Goal: Task Accomplishment & Management: Complete application form

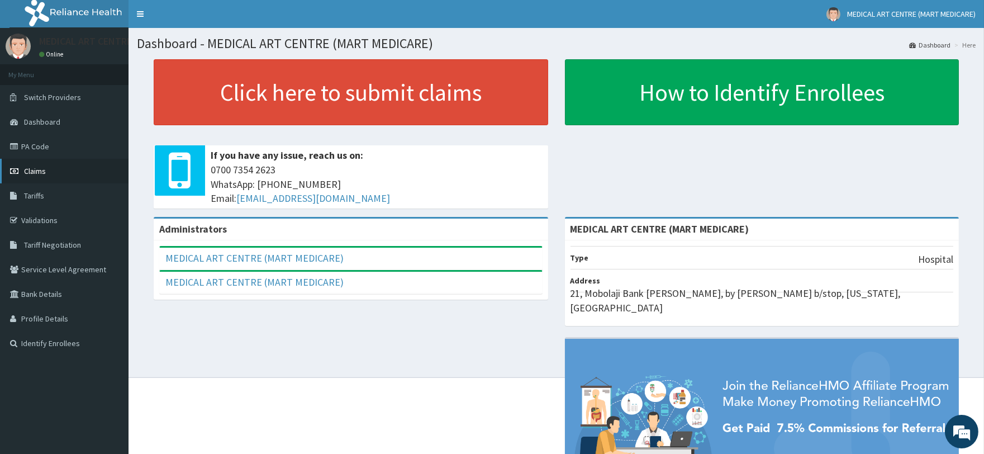
click at [31, 172] on span "Claims" at bounding box center [35, 171] width 22 height 10
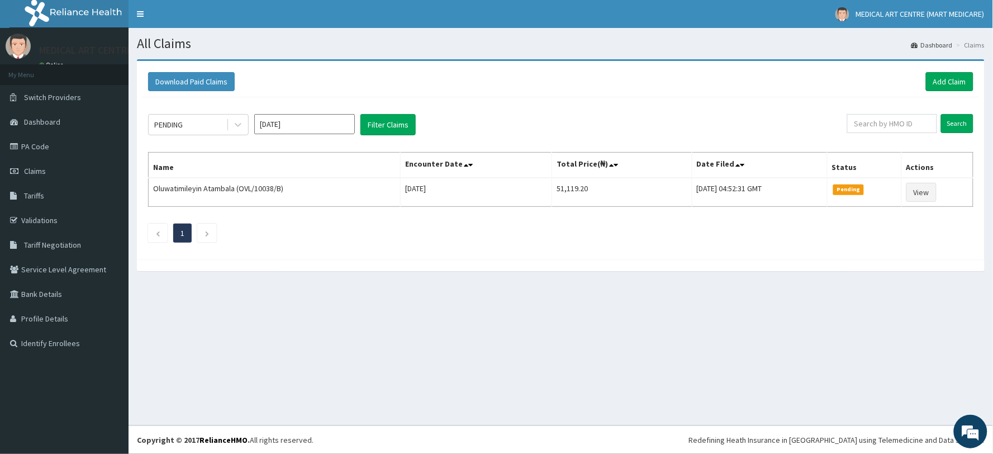
click at [313, 129] on input "[DATE]" at bounding box center [304, 124] width 101 height 20
click at [336, 214] on div "Sep" at bounding box center [337, 217] width 22 height 21
click at [213, 129] on div "PENDING" at bounding box center [188, 125] width 78 height 18
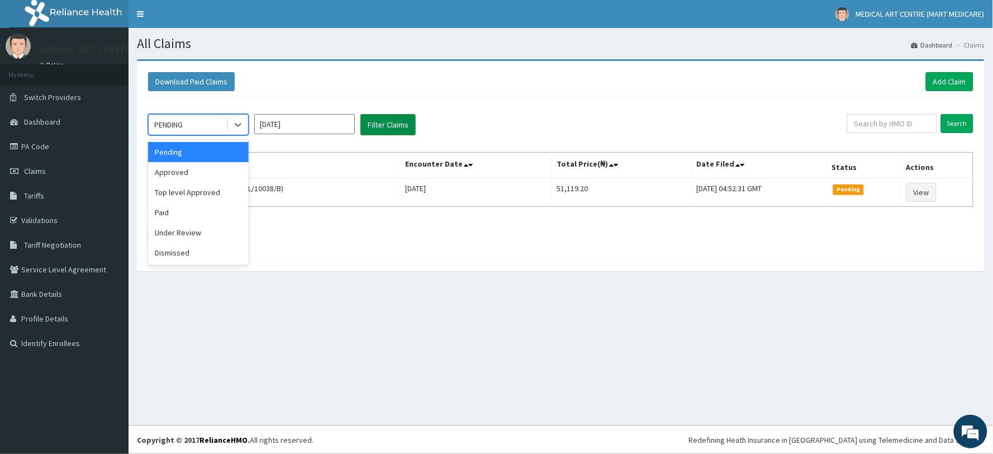
click at [369, 125] on button "Filter Claims" at bounding box center [387, 124] width 55 height 21
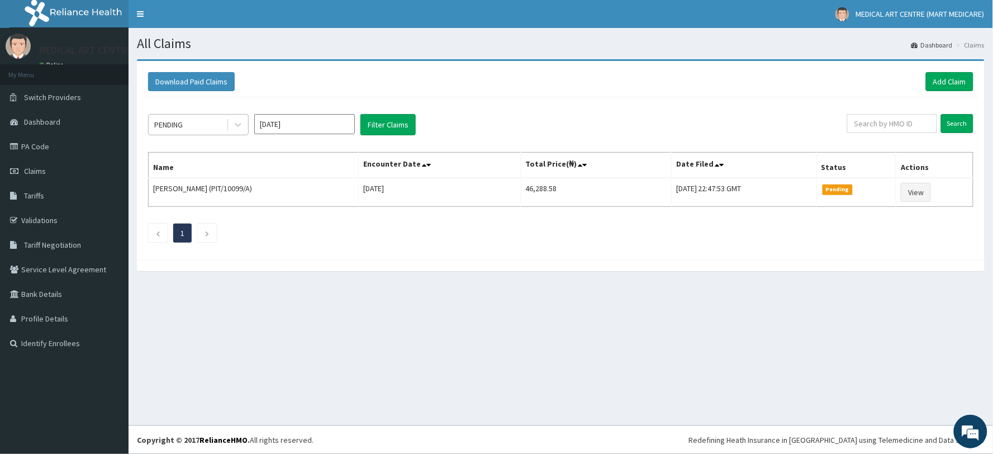
click at [191, 129] on div "PENDING" at bounding box center [188, 125] width 78 height 18
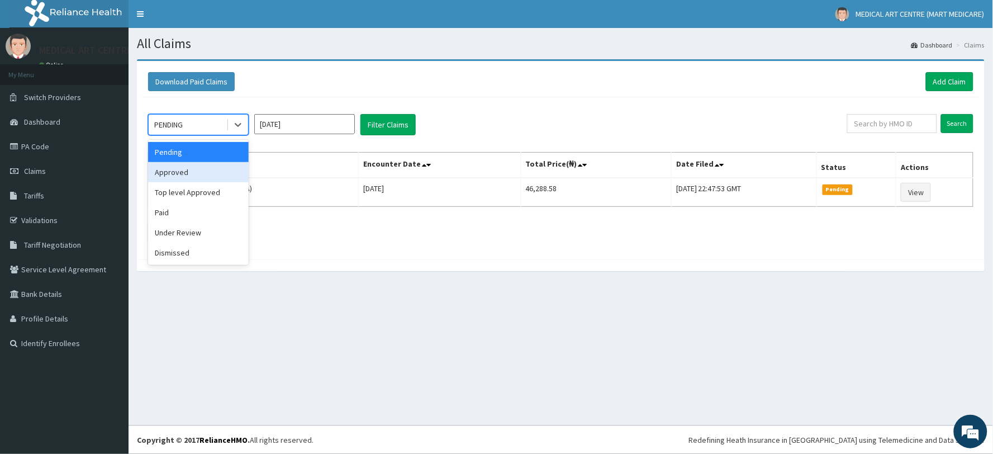
click at [176, 175] on div "Approved" at bounding box center [198, 172] width 101 height 20
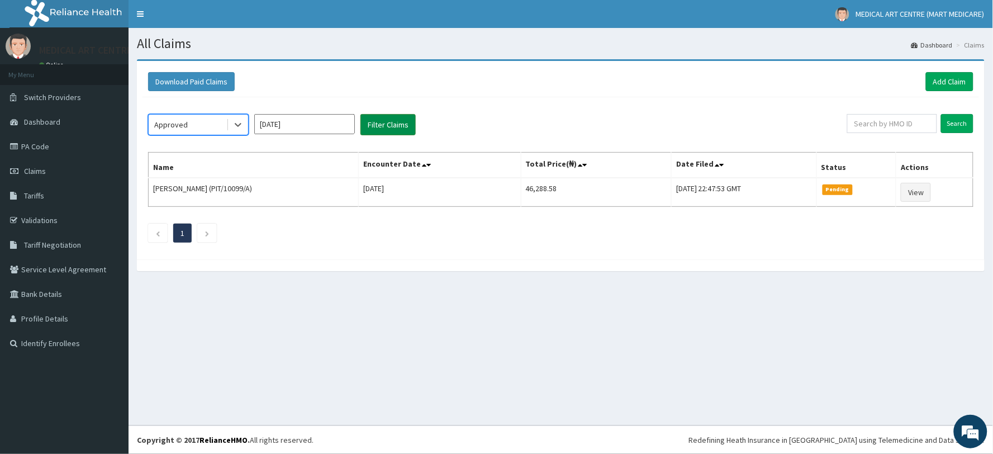
click at [378, 123] on button "Filter Claims" at bounding box center [387, 124] width 55 height 21
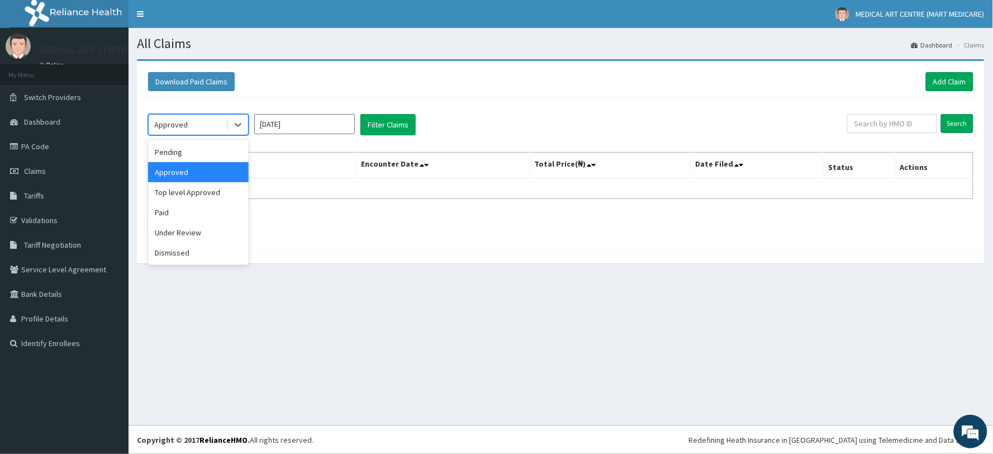
click at [211, 126] on div "Approved" at bounding box center [188, 125] width 78 height 18
click at [199, 210] on div "Paid" at bounding box center [198, 212] width 101 height 20
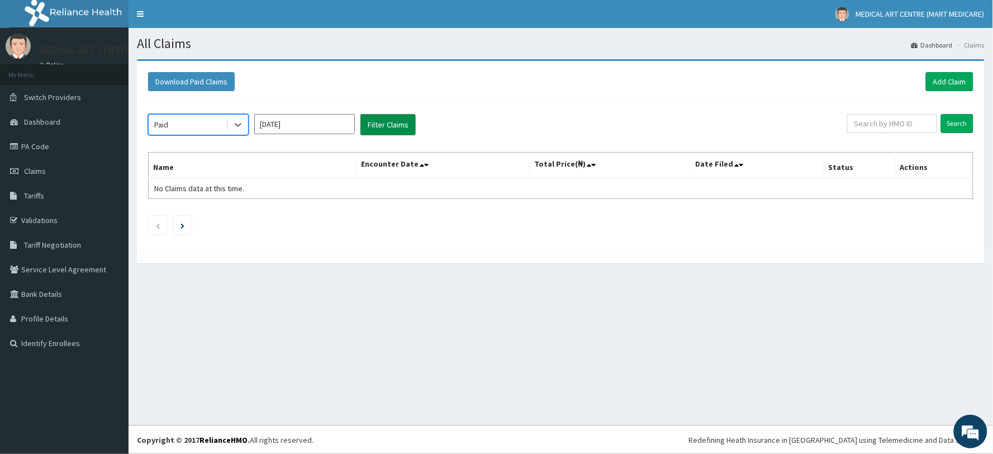
click at [380, 127] on button "Filter Claims" at bounding box center [387, 124] width 55 height 21
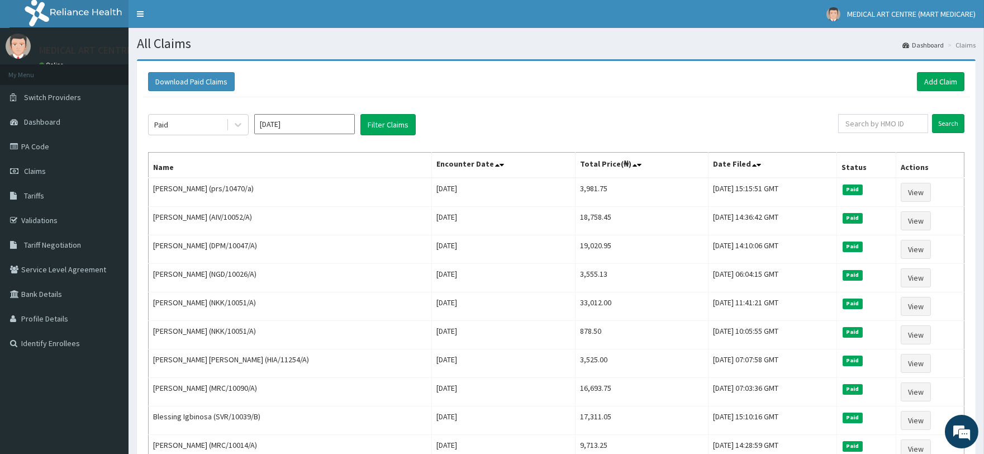
click at [286, 130] on input "Sep 2025" at bounding box center [304, 124] width 101 height 20
click at [266, 239] on div "Oct" at bounding box center [271, 240] width 22 height 21
click at [378, 129] on button "Filter Claims" at bounding box center [387, 124] width 55 height 21
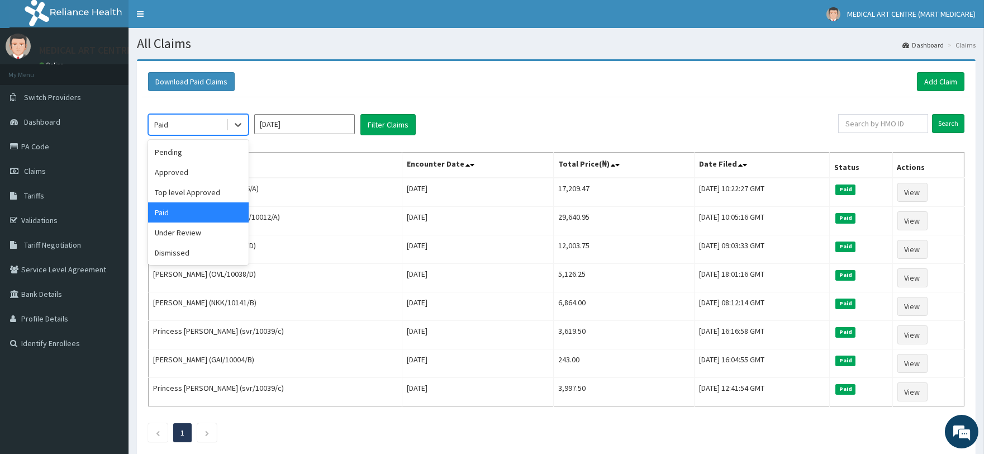
click at [216, 129] on div "Paid" at bounding box center [188, 125] width 78 height 18
click at [213, 174] on div "Approved" at bounding box center [198, 172] width 101 height 20
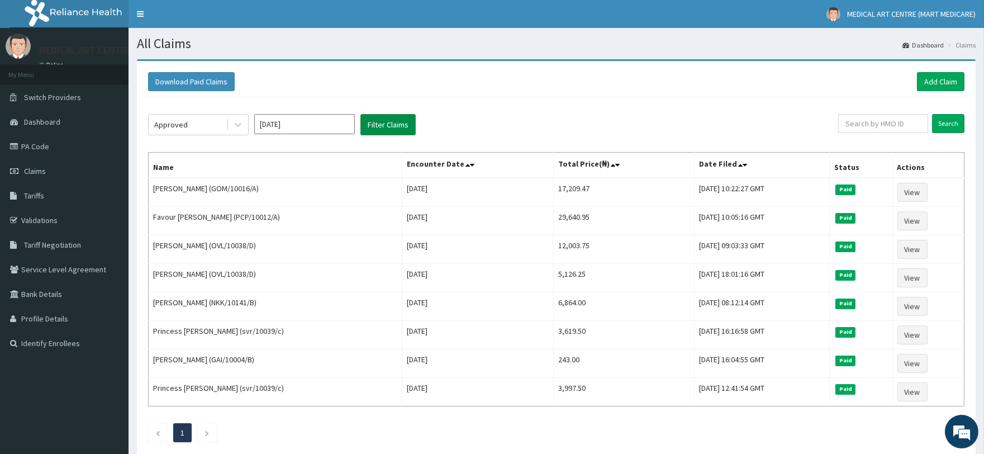
click at [376, 127] on button "Filter Claims" at bounding box center [387, 124] width 55 height 21
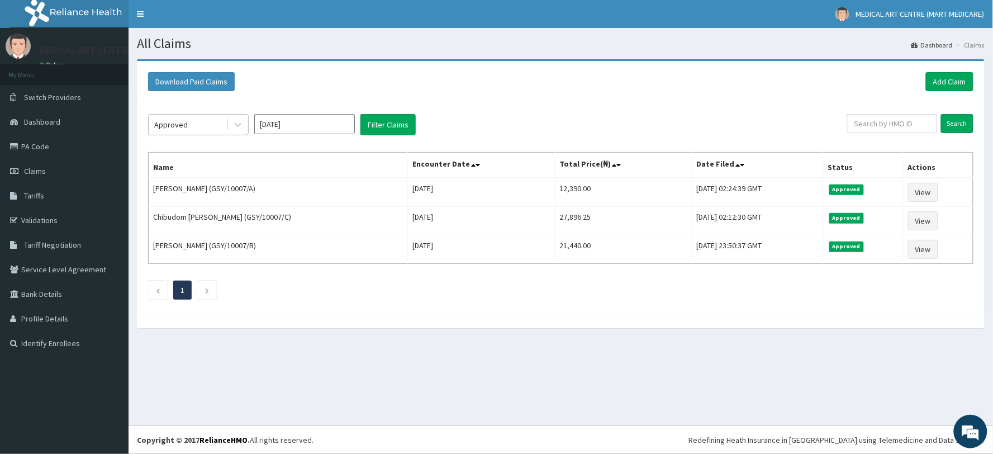
click at [198, 122] on div "Approved" at bounding box center [188, 125] width 78 height 18
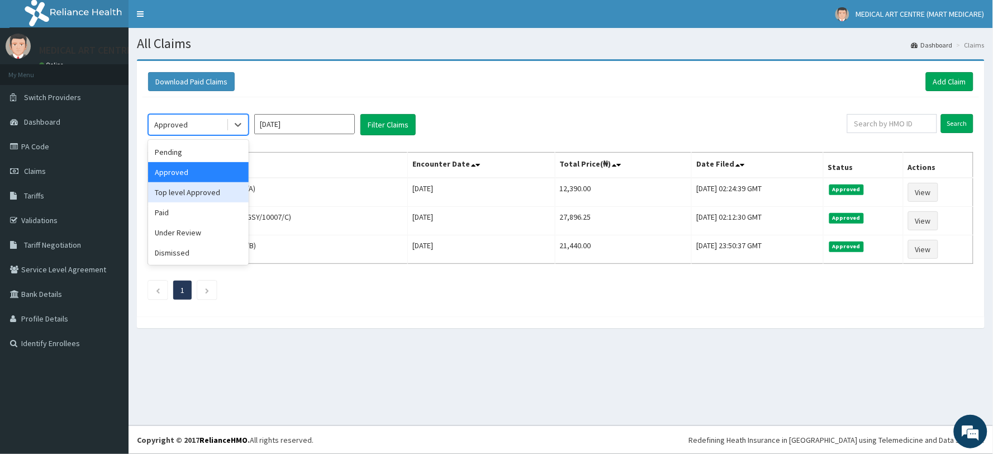
click at [198, 187] on div "Top level Approved" at bounding box center [198, 192] width 101 height 20
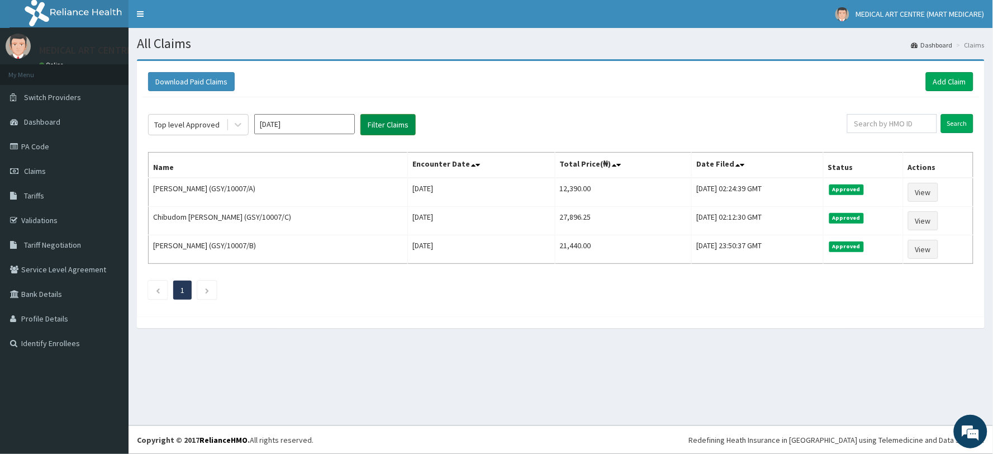
click at [388, 133] on button "Filter Claims" at bounding box center [387, 124] width 55 height 21
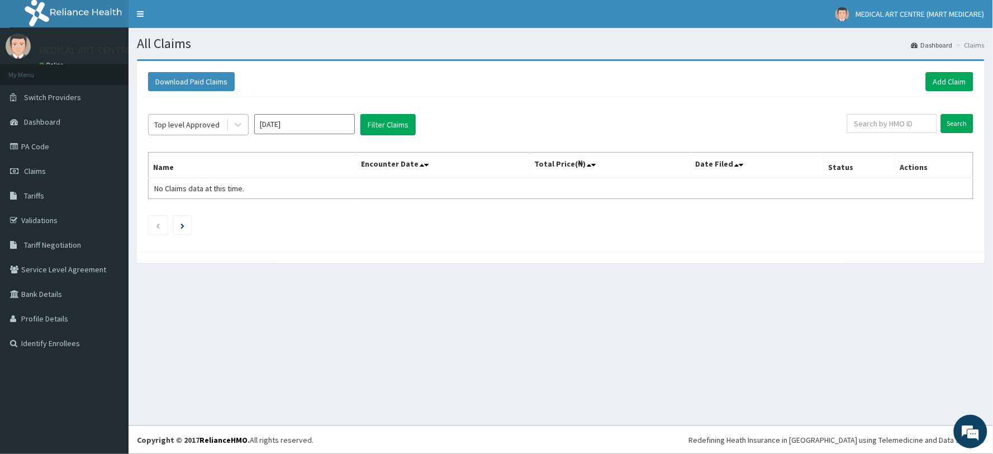
click at [211, 118] on div "Top level Approved" at bounding box center [188, 125] width 78 height 18
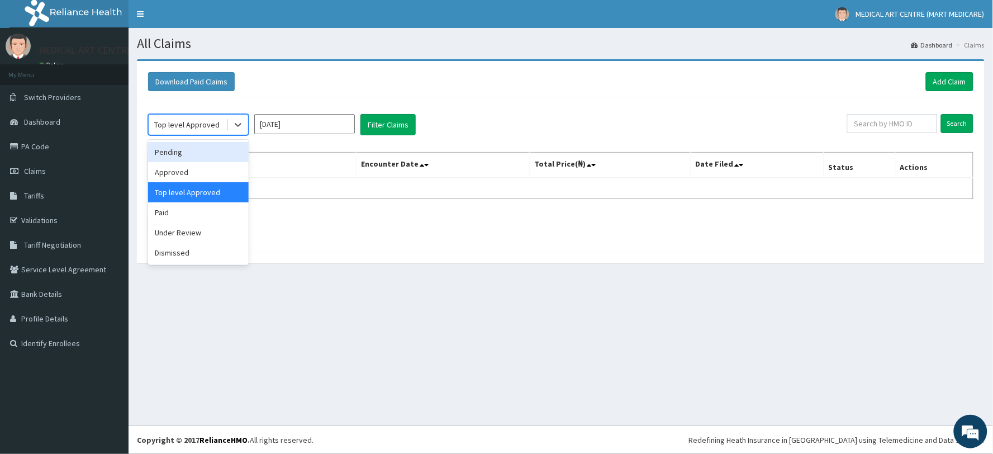
drag, startPoint x: 210, startPoint y: 153, endPoint x: 302, endPoint y: 130, distance: 95.0
click at [210, 153] on div "Pending" at bounding box center [198, 152] width 101 height 20
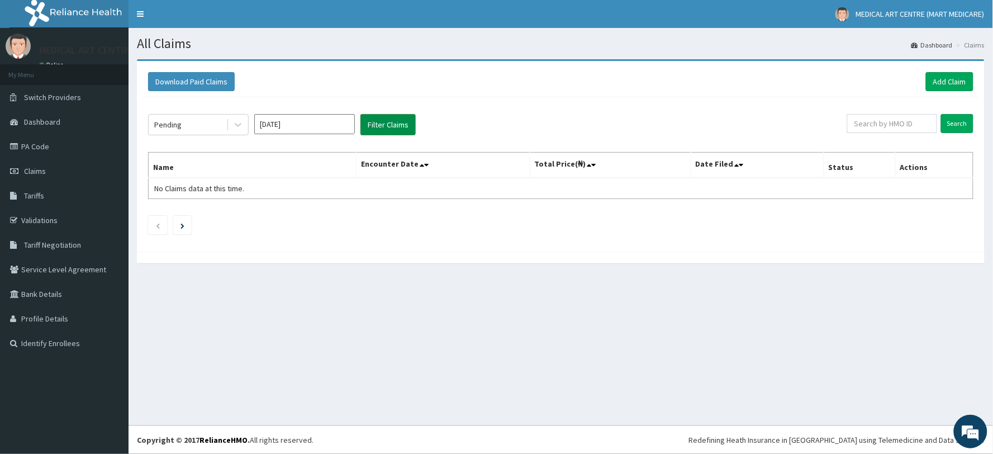
click at [395, 131] on button "Filter Claims" at bounding box center [387, 124] width 55 height 21
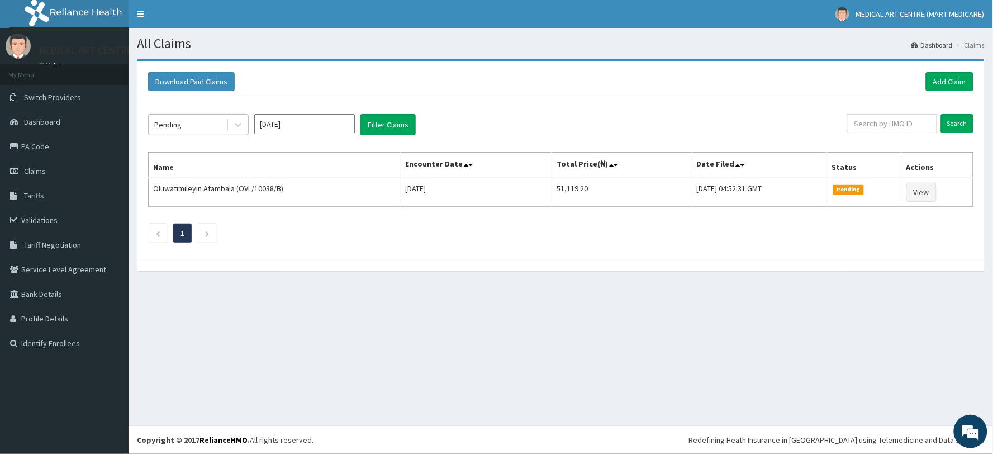
click at [177, 121] on div "Pending" at bounding box center [167, 124] width 27 height 11
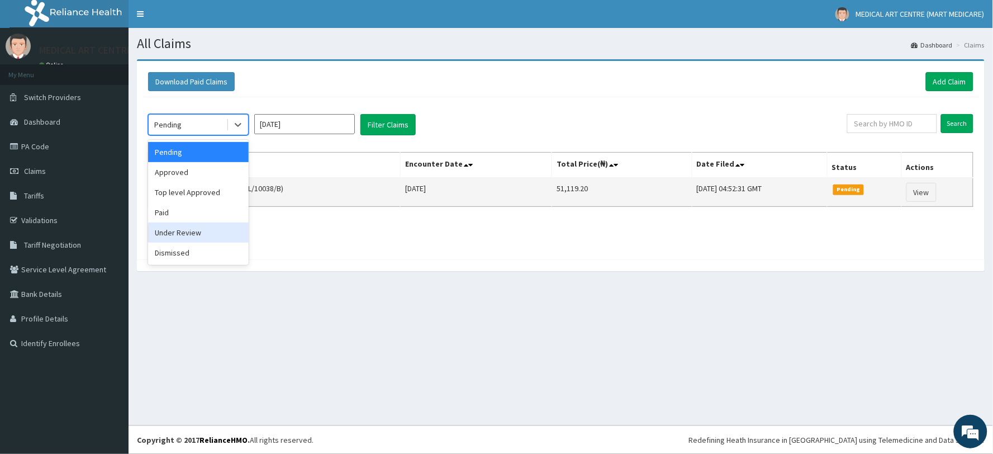
drag, startPoint x: 205, startPoint y: 226, endPoint x: 270, endPoint y: 187, distance: 75.9
click at [207, 224] on div "Under Review" at bounding box center [198, 232] width 101 height 20
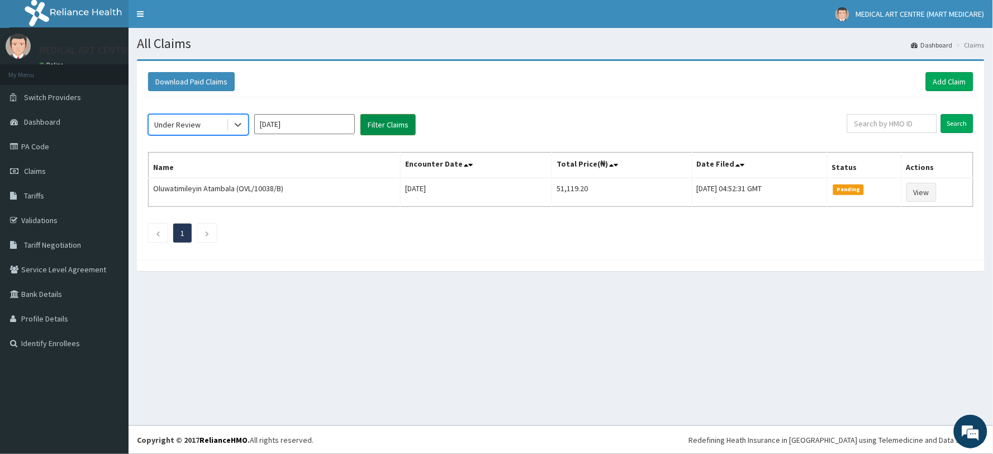
click at [366, 122] on button "Filter Claims" at bounding box center [387, 124] width 55 height 21
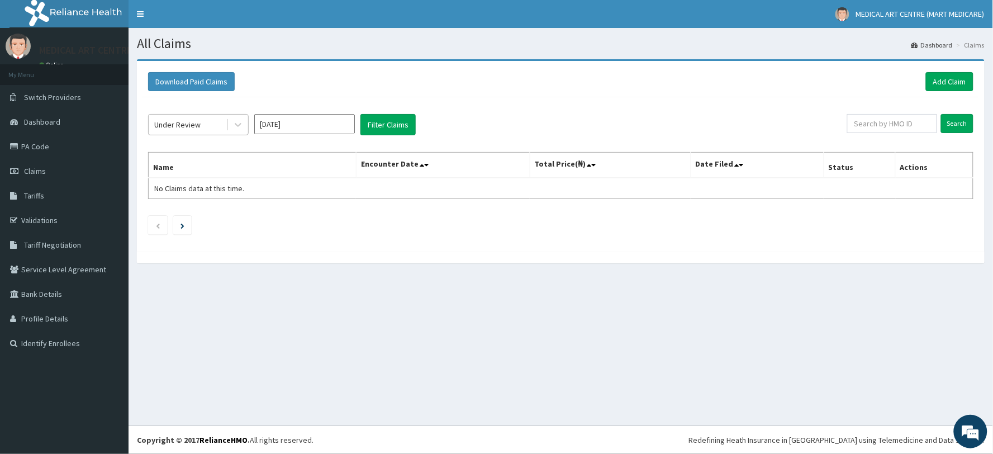
click at [159, 126] on div "Under Review" at bounding box center [177, 124] width 46 height 11
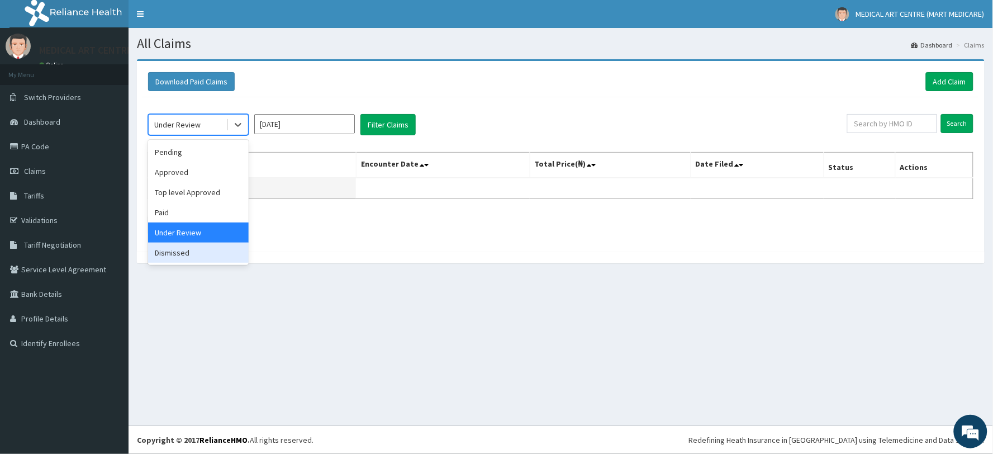
drag, startPoint x: 198, startPoint y: 250, endPoint x: 308, endPoint y: 182, distance: 130.0
click at [205, 244] on div "Dismissed" at bounding box center [198, 253] width 101 height 20
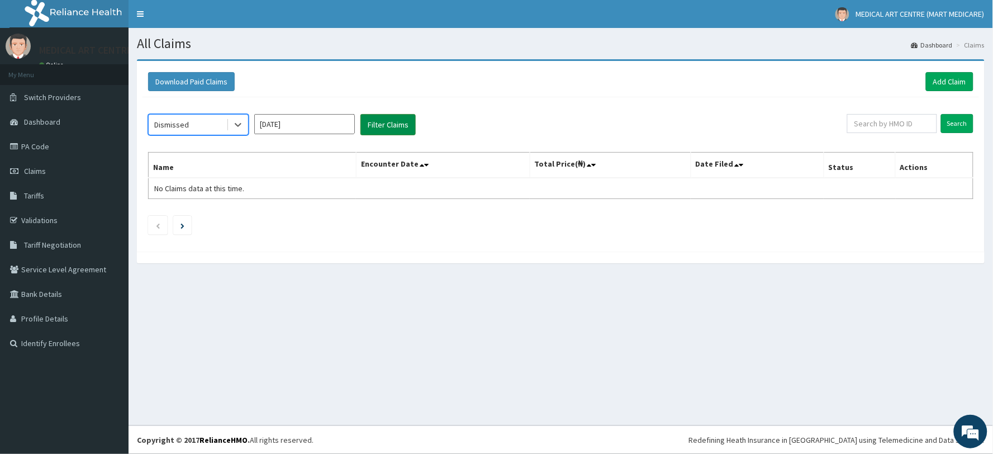
click at [363, 116] on button "Filter Claims" at bounding box center [387, 124] width 55 height 21
click at [197, 124] on div "Dismissed" at bounding box center [188, 125] width 78 height 18
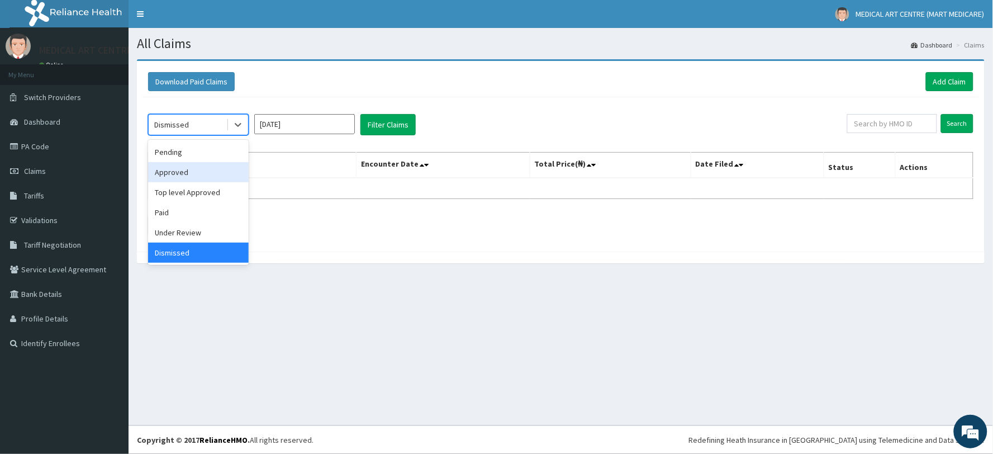
drag, startPoint x: 205, startPoint y: 175, endPoint x: 292, endPoint y: 151, distance: 90.0
click at [206, 175] on div "Approved" at bounding box center [198, 172] width 101 height 20
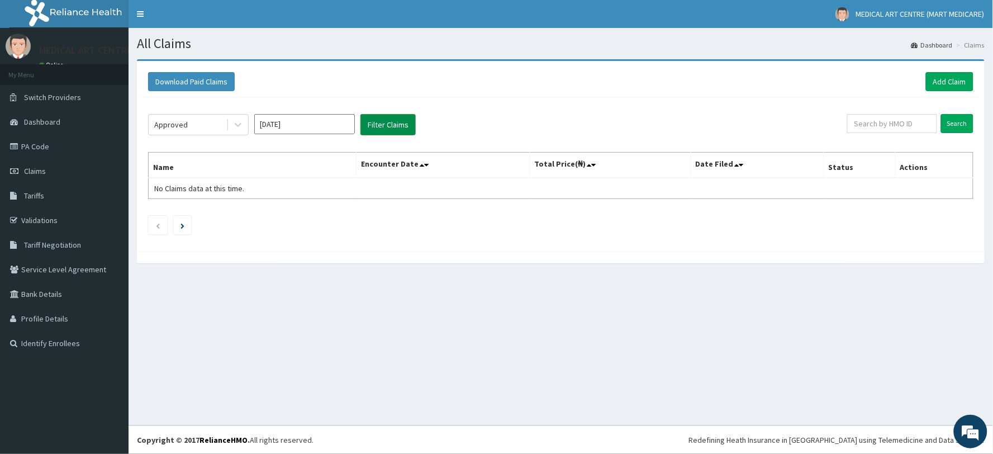
click at [376, 123] on button "Filter Claims" at bounding box center [387, 124] width 55 height 21
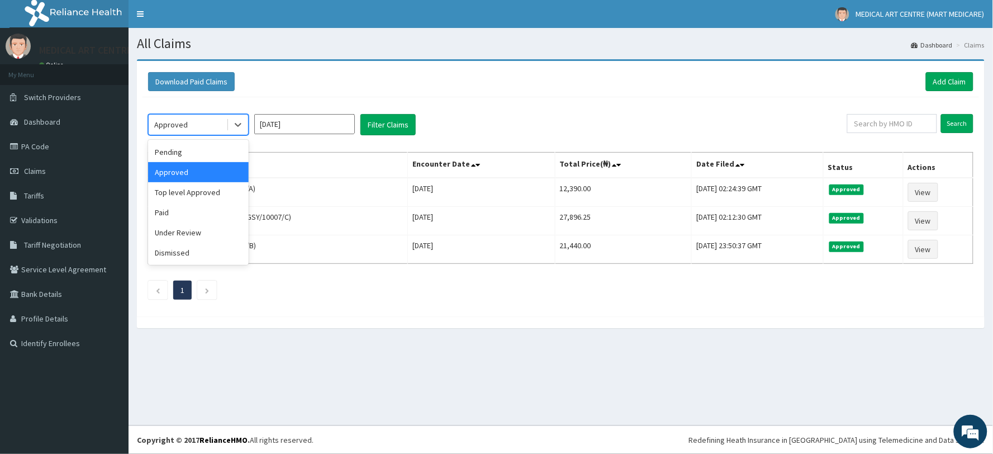
click at [224, 122] on div "Approved" at bounding box center [188, 125] width 78 height 18
click at [278, 121] on input "[DATE]" at bounding box center [304, 124] width 101 height 20
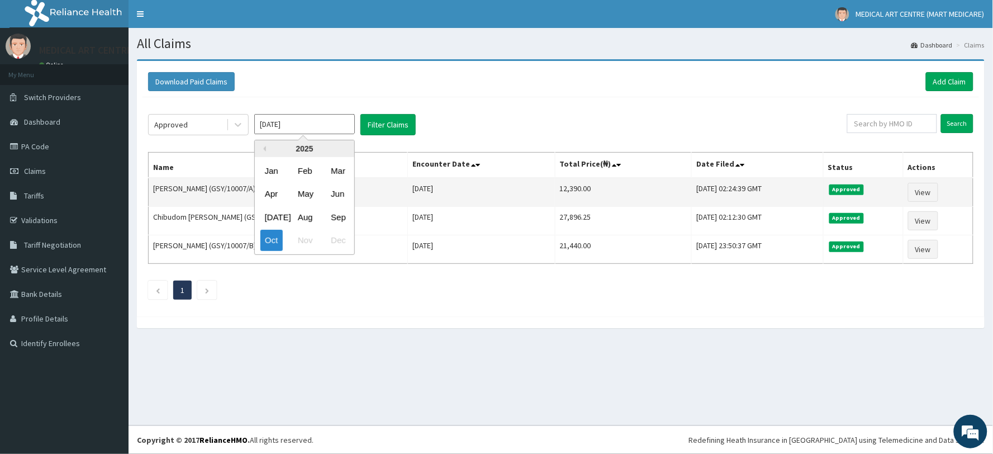
drag, startPoint x: 335, startPoint y: 213, endPoint x: 356, endPoint y: 191, distance: 30.9
click at [338, 213] on div "Sep" at bounding box center [337, 217] width 22 height 21
type input "Sep 2025"
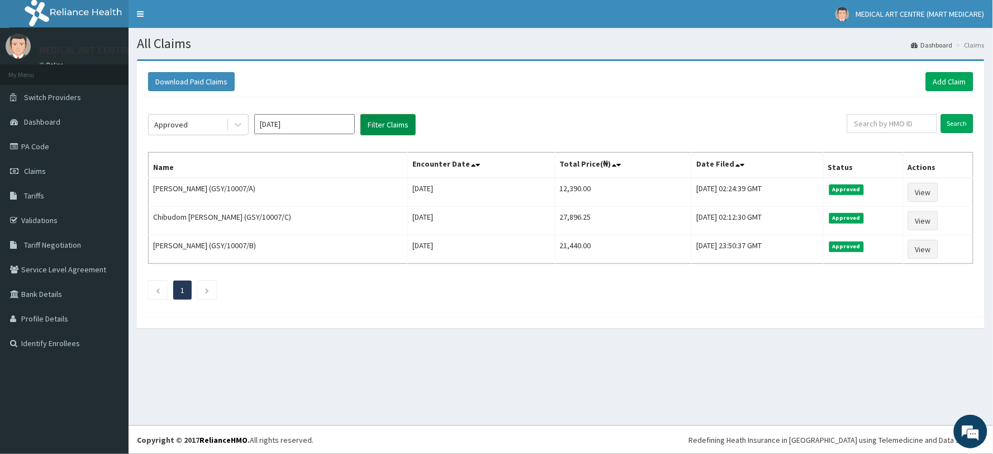
click at [380, 130] on button "Filter Claims" at bounding box center [387, 124] width 55 height 21
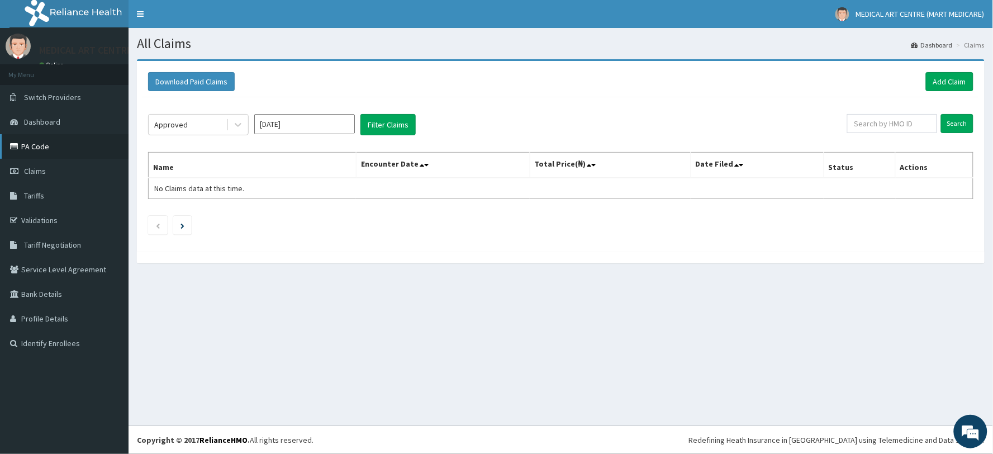
click at [48, 146] on link "PA Code" at bounding box center [64, 146] width 129 height 25
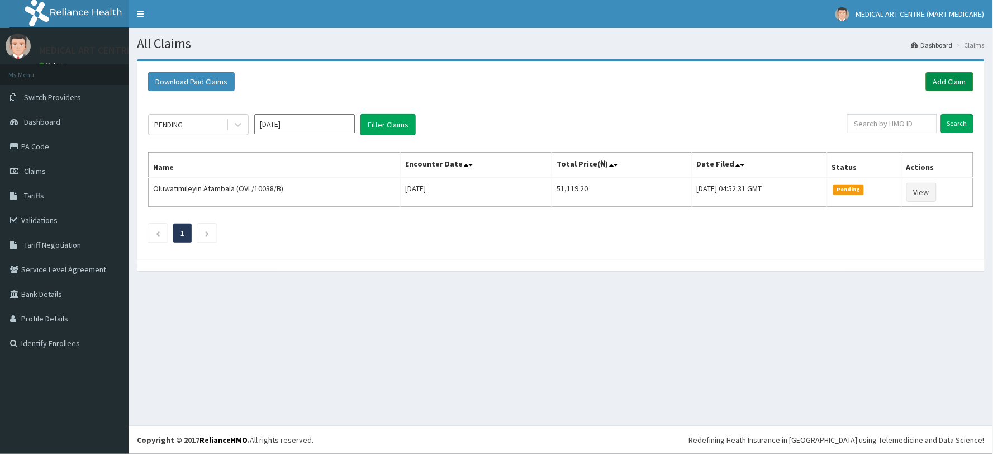
click at [962, 87] on link "Add Claim" at bounding box center [949, 81] width 47 height 19
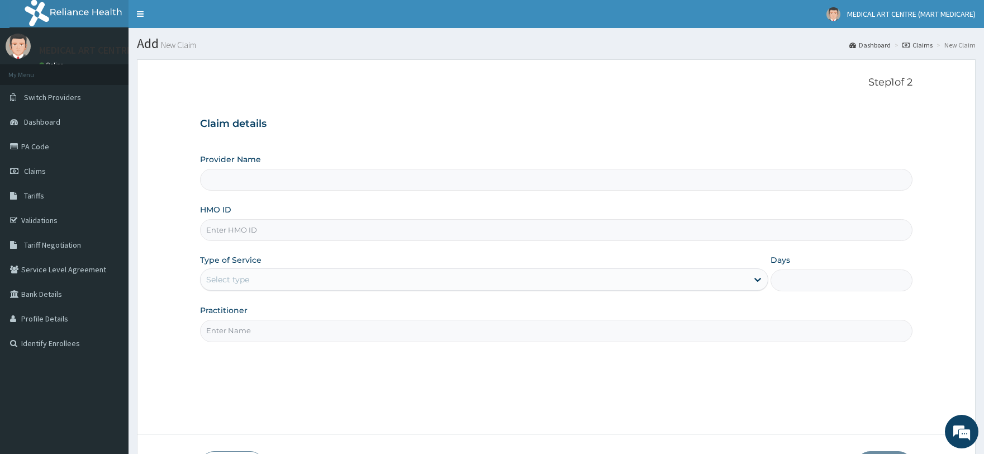
click at [252, 227] on input "HMO ID" at bounding box center [556, 230] width 712 height 22
type input "MEDICAL ART CENTRE (MART MEDICARE)"
type input "GAI/10004/B"
click at [278, 281] on div "Select type" at bounding box center [474, 279] width 547 height 18
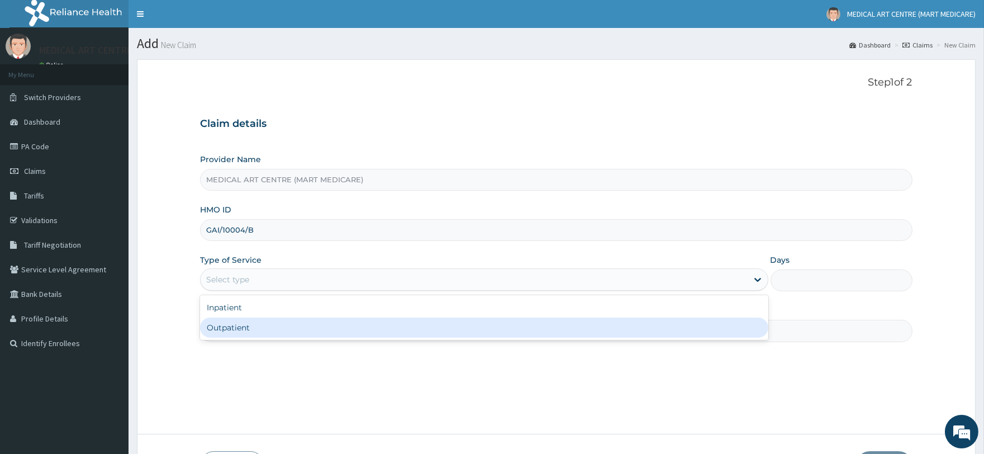
click at [283, 320] on div "Outpatient" at bounding box center [484, 327] width 568 height 20
type input "1"
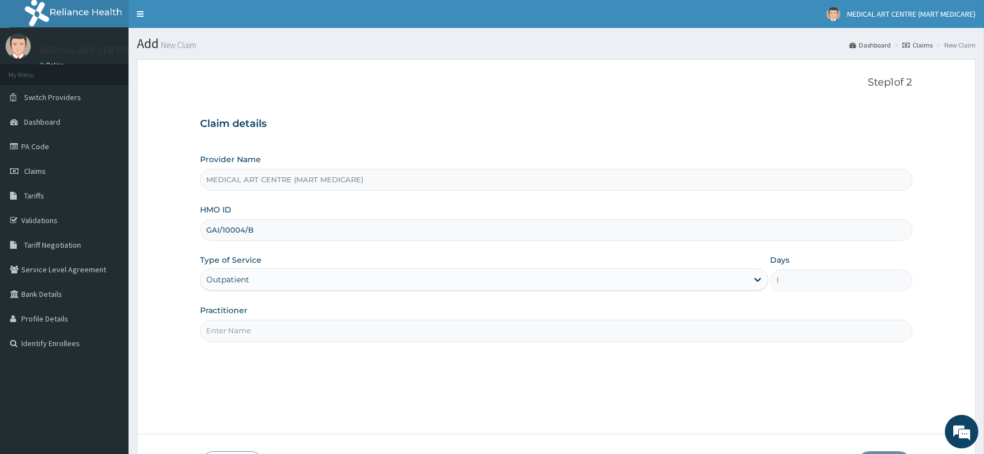
click at [325, 340] on input "Practitioner" at bounding box center [556, 331] width 712 height 22
type input "DR JOHN"
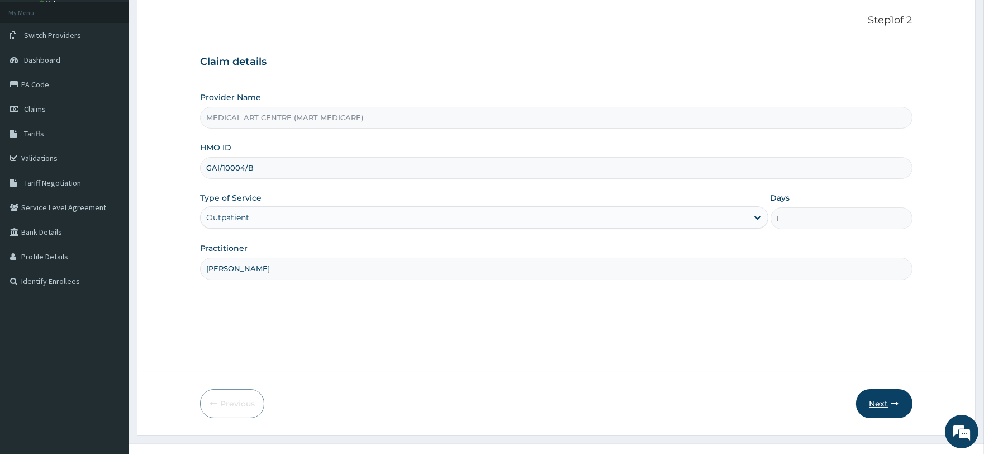
click at [885, 412] on button "Next" at bounding box center [884, 403] width 56 height 29
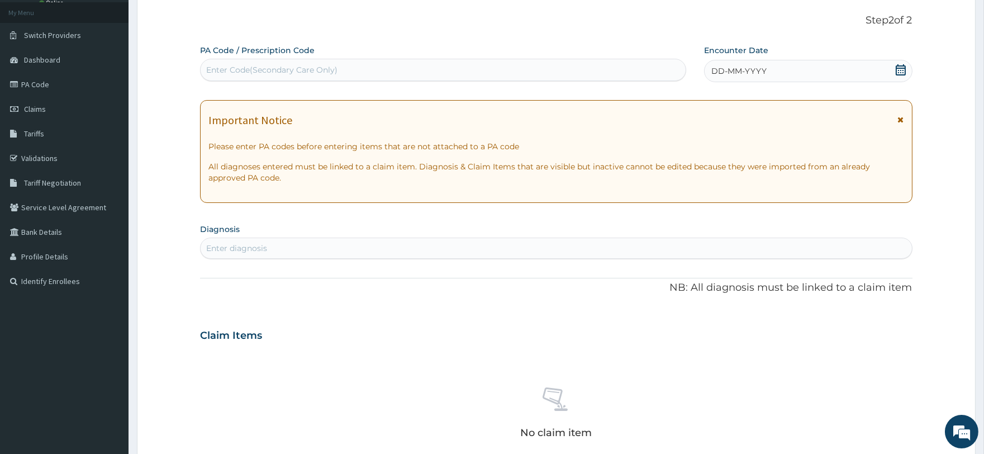
click at [226, 66] on div "Enter Code(Secondary Care Only)" at bounding box center [271, 69] width 131 height 11
paste input "PA/383087"
type input "PA/383087"
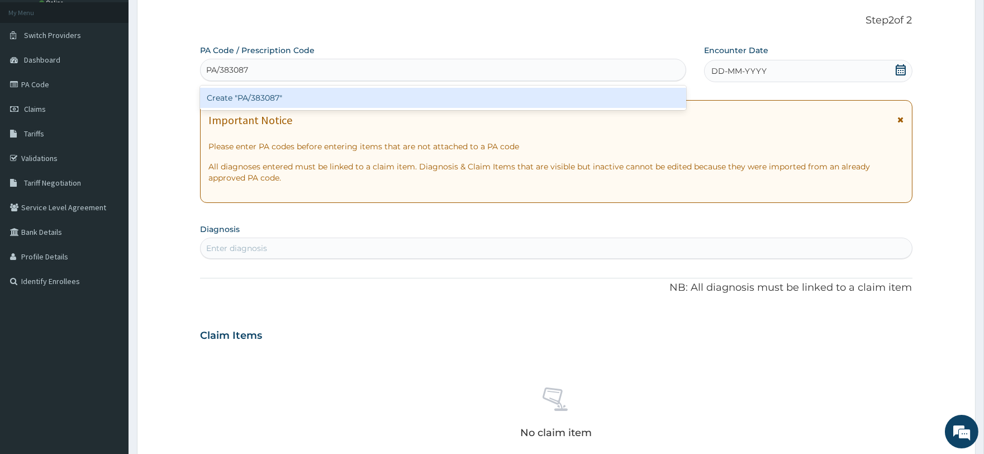
click at [320, 99] on div "Create "PA/383087"" at bounding box center [443, 98] width 486 height 20
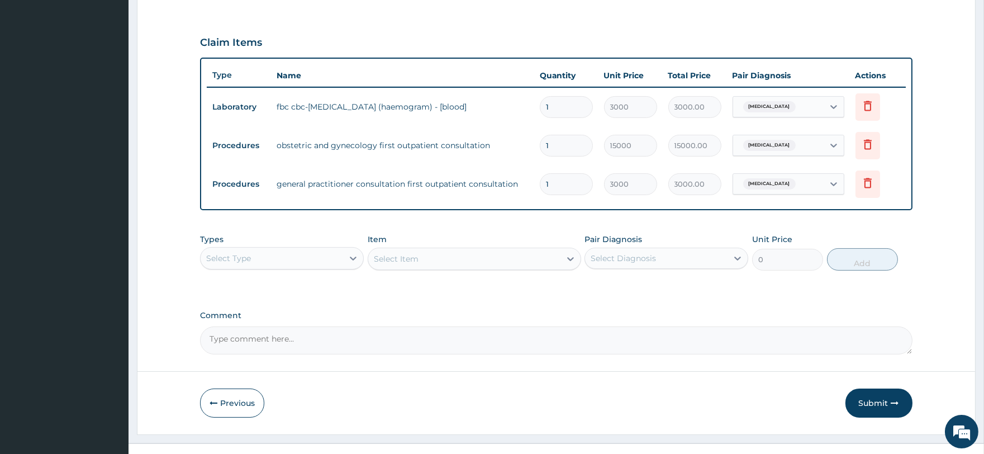
scroll to position [376, 0]
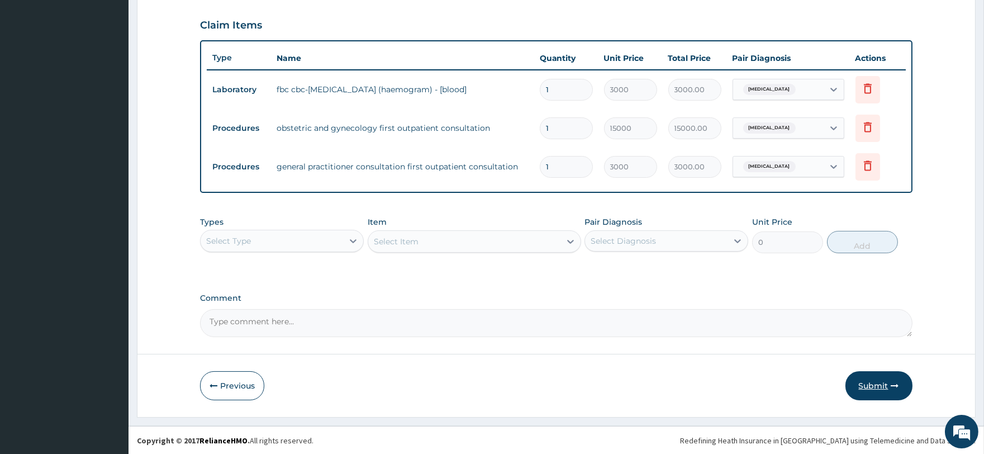
click at [878, 384] on button "Submit" at bounding box center [878, 385] width 67 height 29
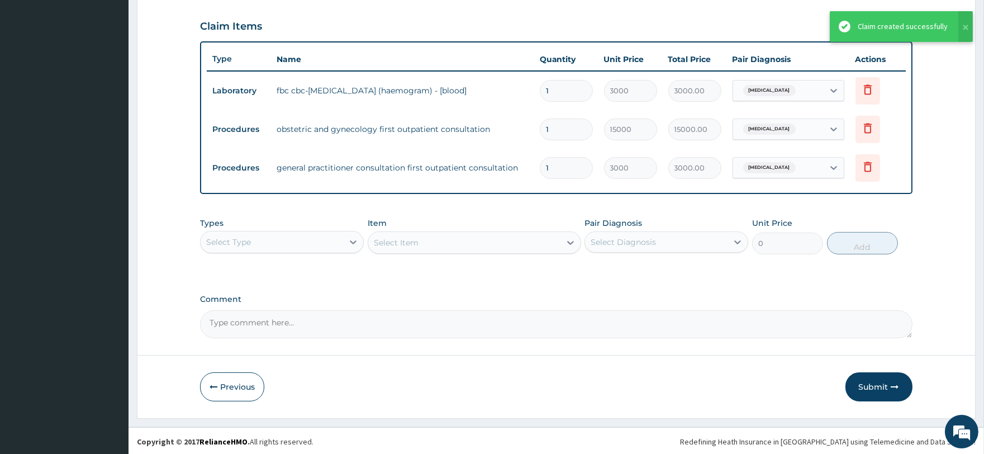
scroll to position [341, 0]
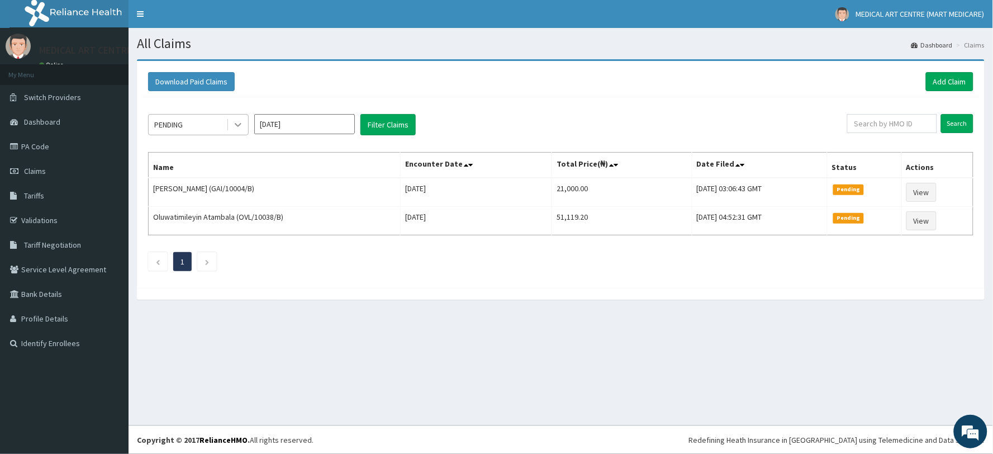
click at [211, 129] on div "PENDING" at bounding box center [188, 125] width 78 height 18
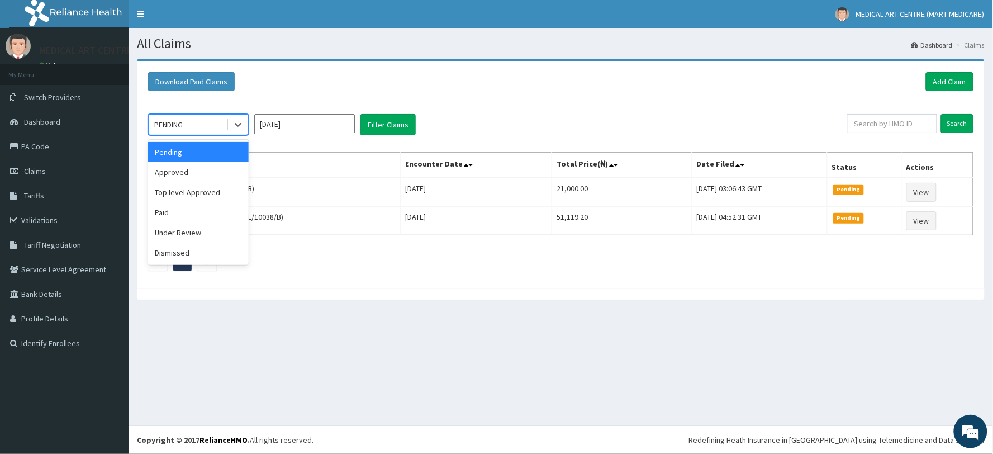
click at [281, 130] on input "[DATE]" at bounding box center [304, 124] width 101 height 20
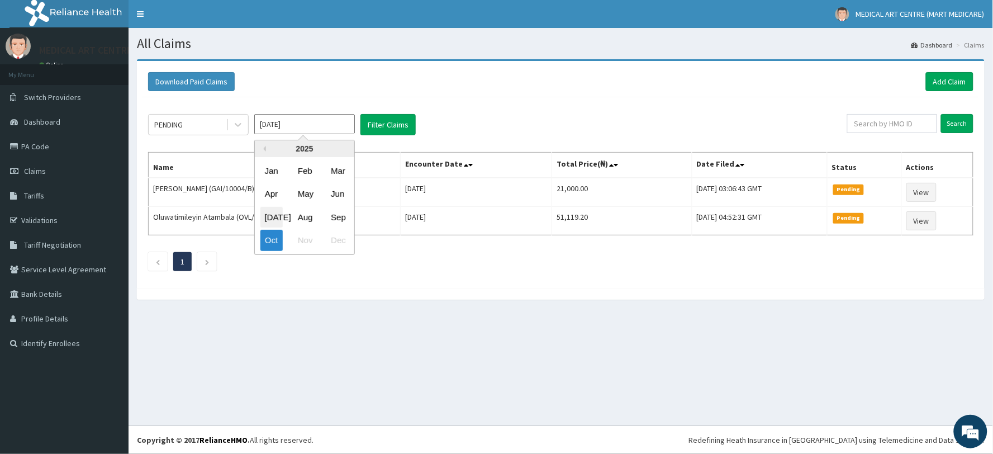
click at [272, 215] on div "[DATE]" at bounding box center [271, 217] width 22 height 21
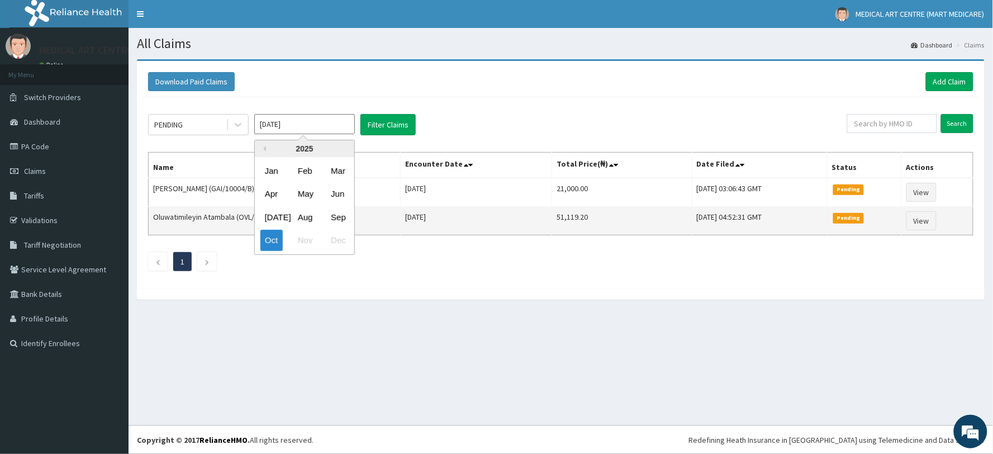
type input "[DATE]"
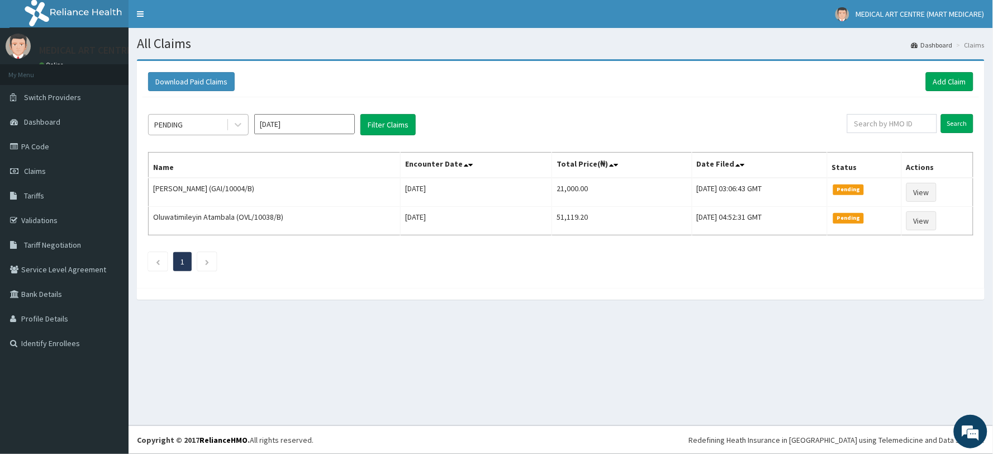
click at [208, 129] on div "PENDING" at bounding box center [188, 125] width 78 height 18
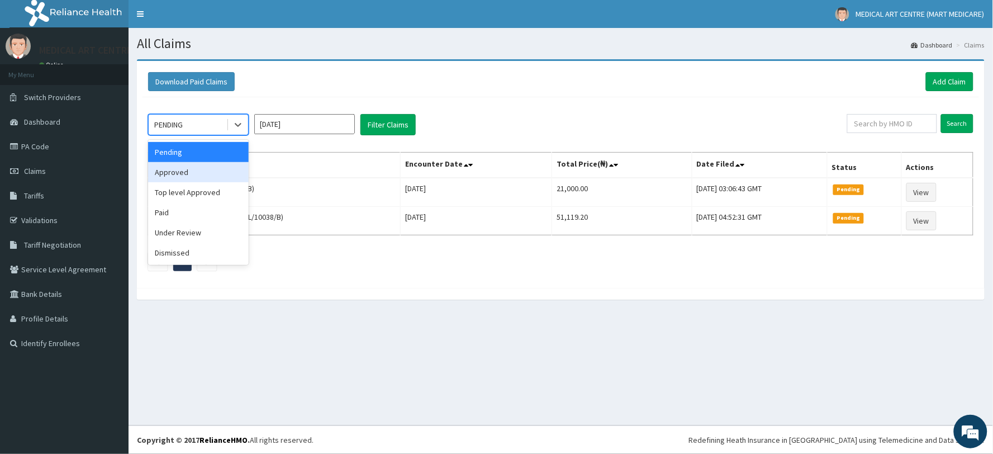
click at [200, 167] on div "Approved" at bounding box center [198, 172] width 101 height 20
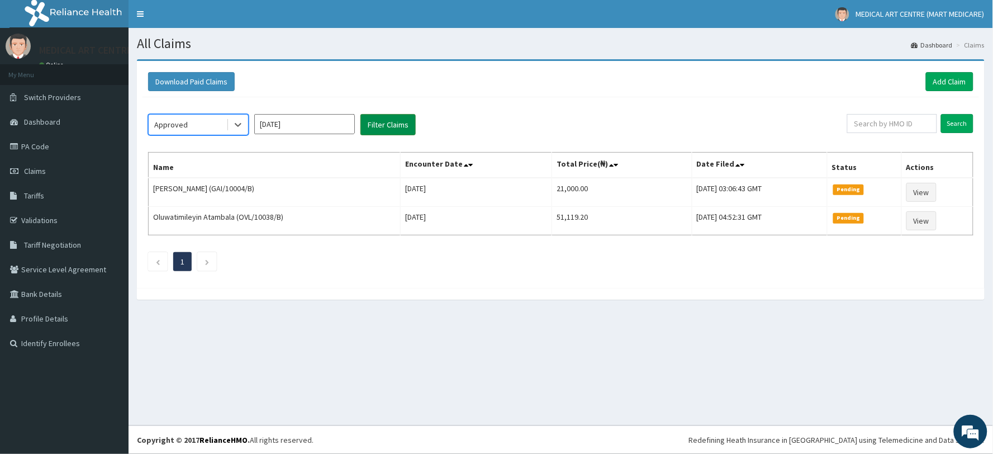
click at [377, 123] on button "Filter Claims" at bounding box center [387, 124] width 55 height 21
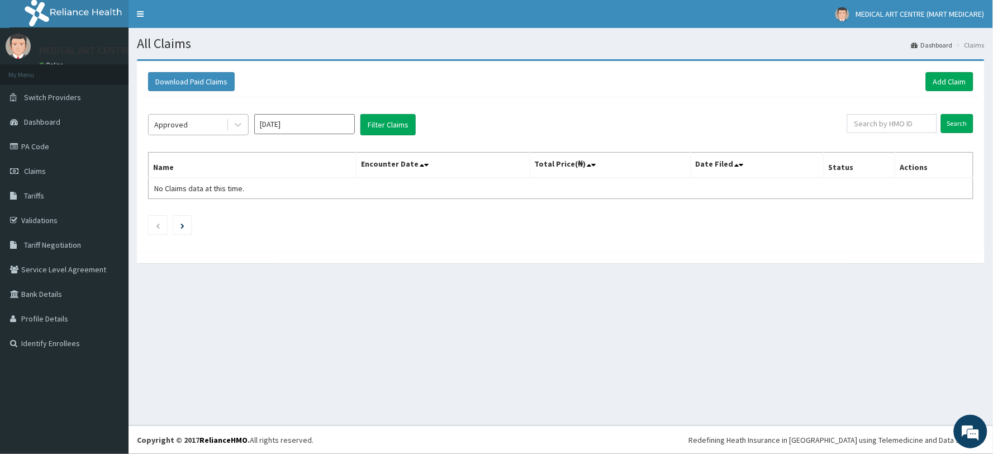
click at [201, 132] on div "Approved" at bounding box center [188, 125] width 78 height 18
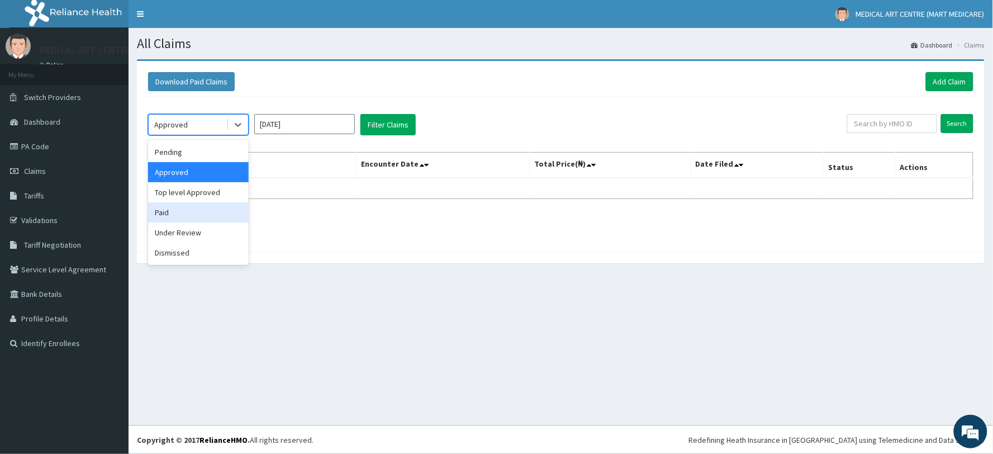
click at [189, 204] on div "Paid" at bounding box center [198, 212] width 101 height 20
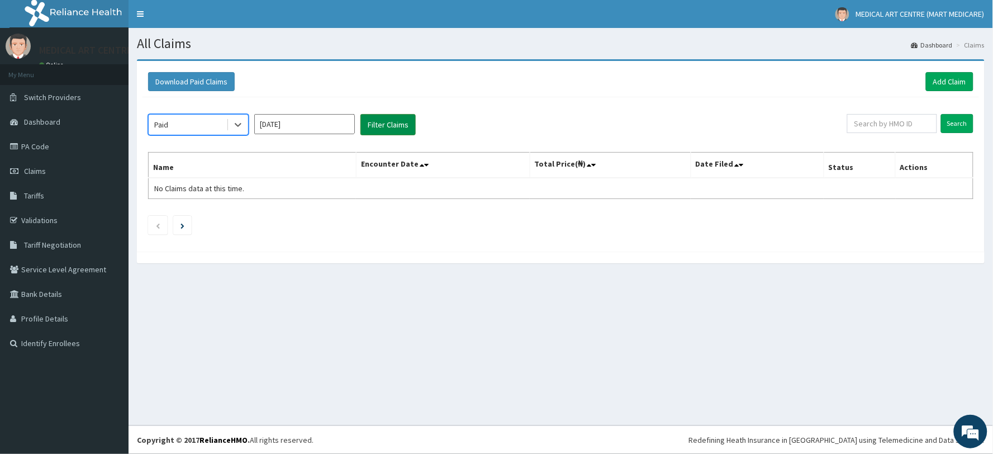
click at [378, 125] on button "Filter Claims" at bounding box center [387, 124] width 55 height 21
